Goal: Check status: Check status

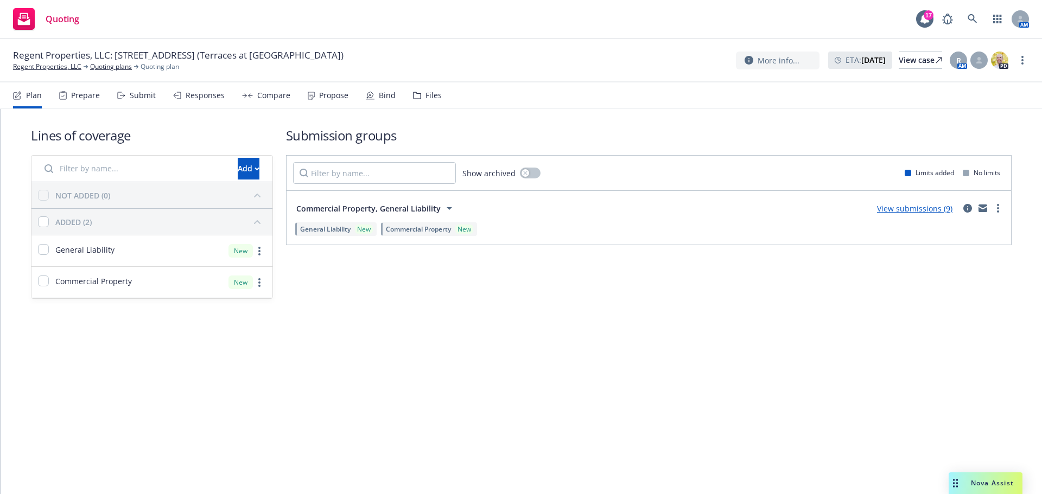
click at [931, 214] on div "View submissions (9)" at bounding box center [914, 208] width 88 height 13
click at [916, 208] on link "View submissions (9)" at bounding box center [914, 208] width 75 height 10
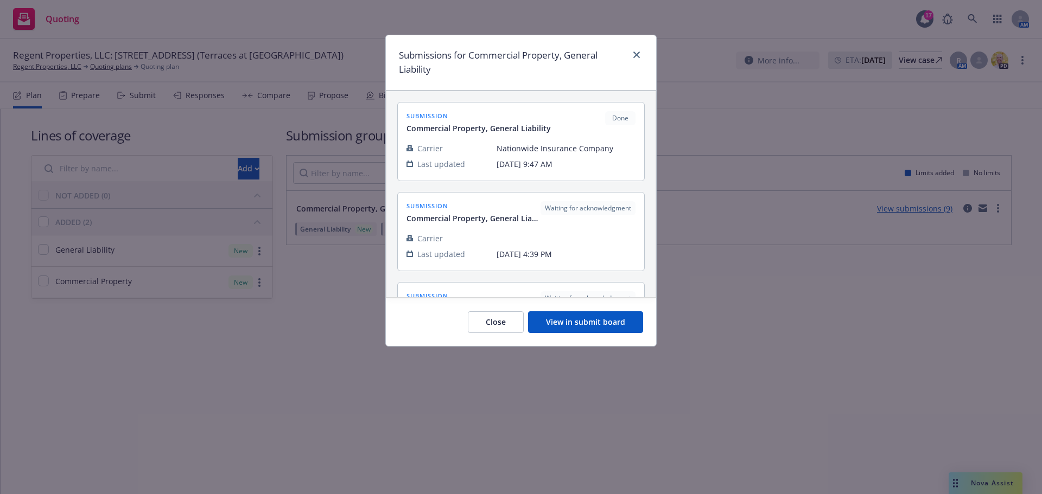
click at [582, 336] on div "Close View in submit board" at bounding box center [521, 322] width 270 height 48
click at [602, 325] on button "View in submit board" at bounding box center [585, 322] width 115 height 22
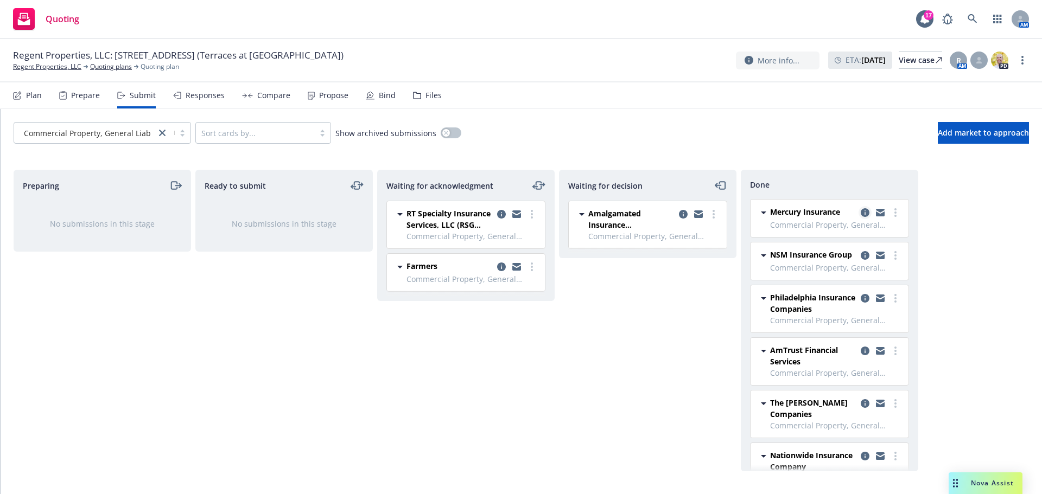
click at [860, 215] on icon "copy logging email" at bounding box center [864, 212] width 9 height 9
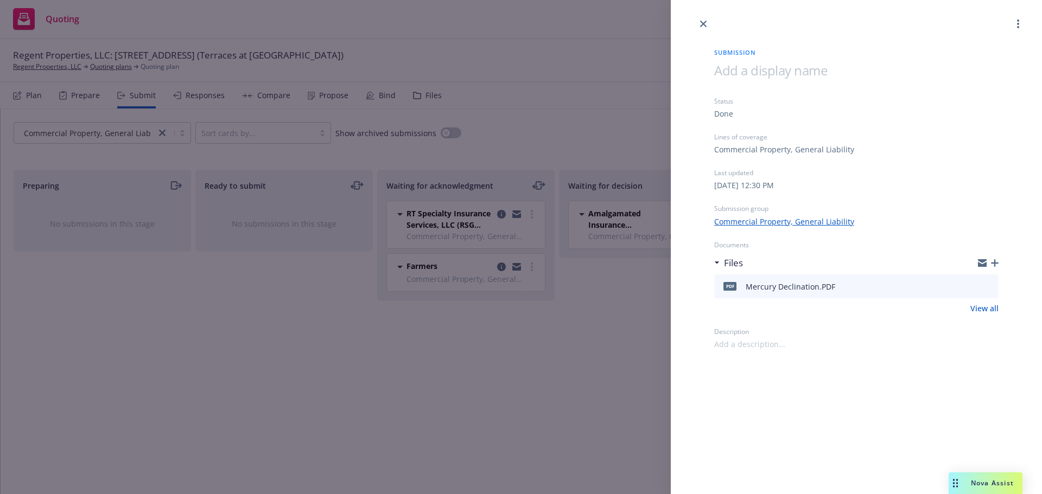
click at [986, 286] on icon "preview file" at bounding box center [988, 286] width 10 height 8
click at [700, 21] on icon "close" at bounding box center [703, 24] width 7 height 7
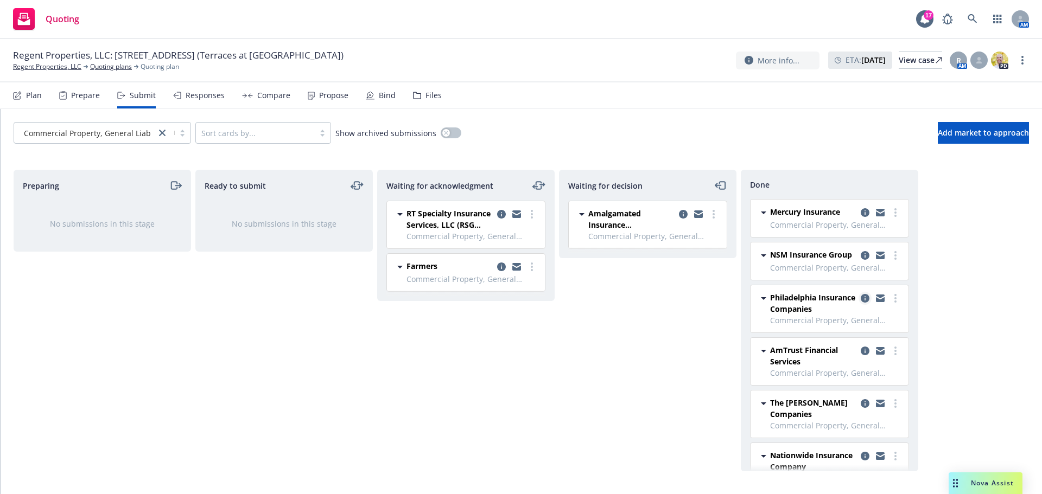
click at [860, 303] on icon "copy logging email" at bounding box center [864, 298] width 9 height 9
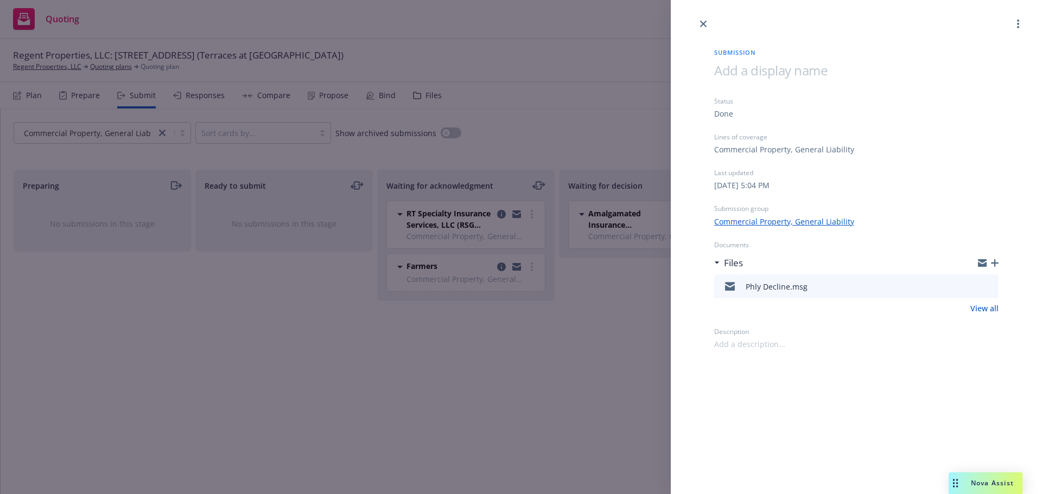
click at [991, 287] on icon "preview file" at bounding box center [988, 286] width 10 height 8
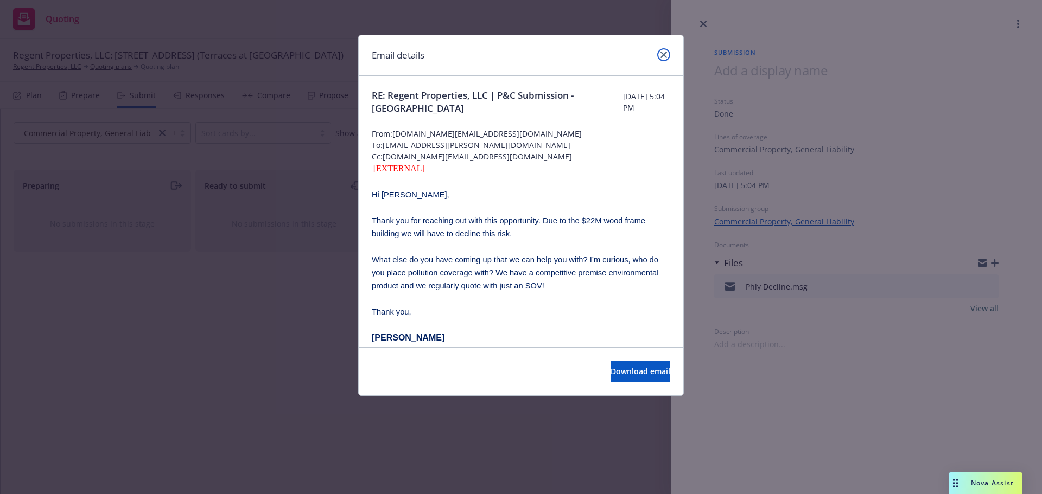
click at [662, 55] on icon "close" at bounding box center [663, 55] width 7 height 7
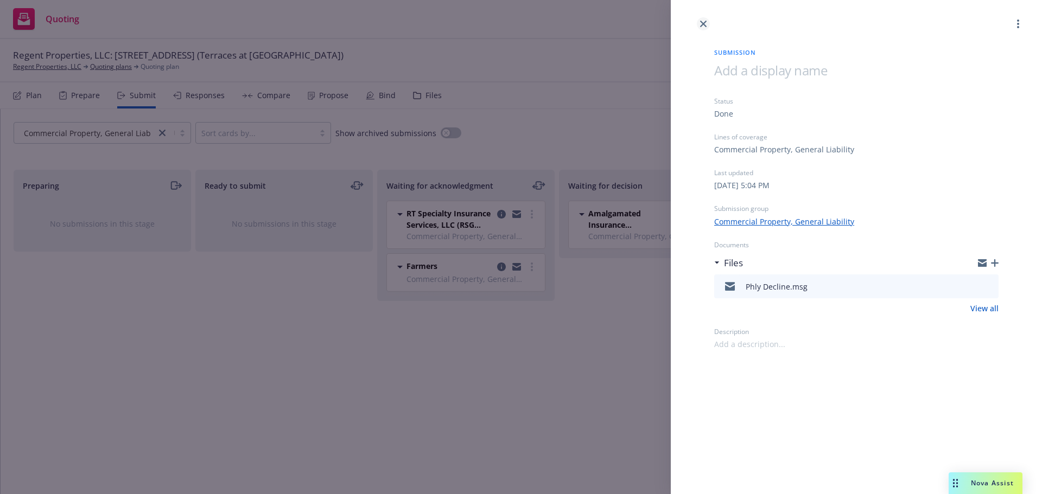
click at [701, 22] on icon "close" at bounding box center [703, 24] width 7 height 7
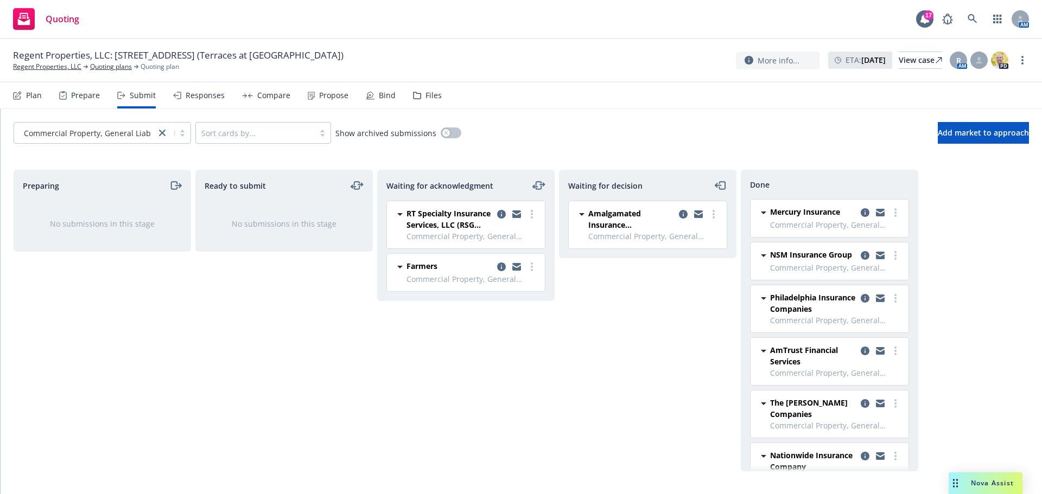
scroll to position [39, 0]
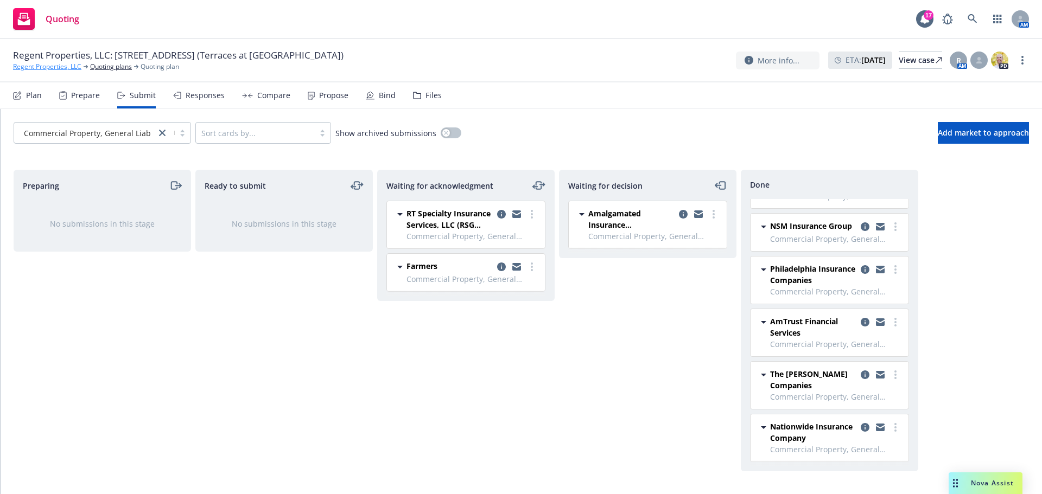
click at [55, 65] on link "Regent Properties, LLC" at bounding box center [47, 67] width 68 height 10
